Goal: Task Accomplishment & Management: Manage account settings

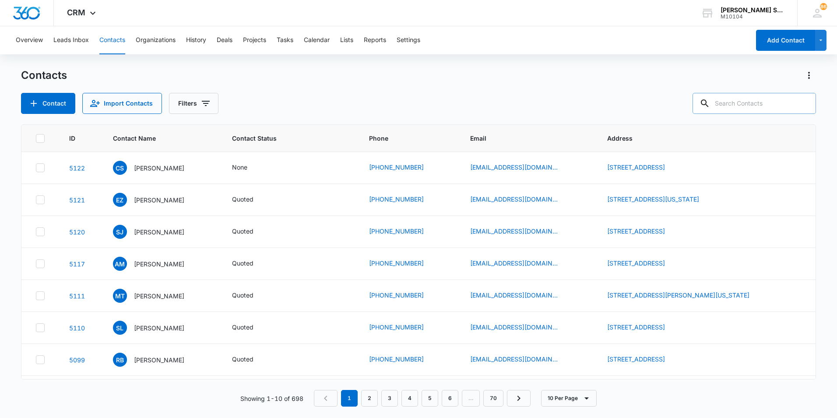
click at [743, 110] on input "text" at bounding box center [754, 103] width 123 height 21
type input "[PERSON_NAME]"
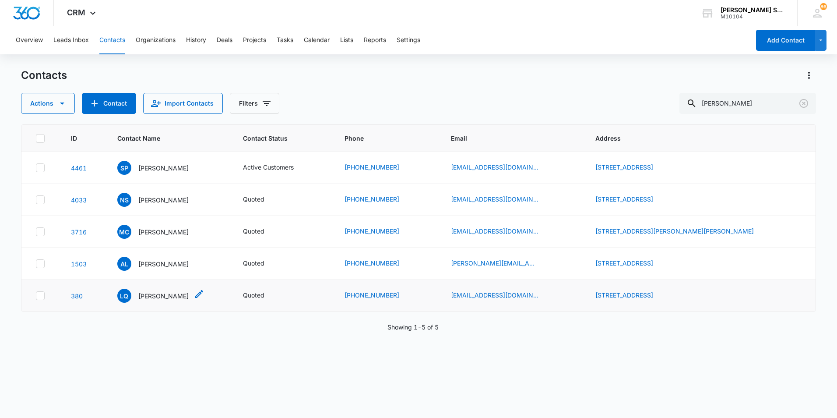
click at [153, 294] on p "[PERSON_NAME]" at bounding box center [163, 295] width 50 height 9
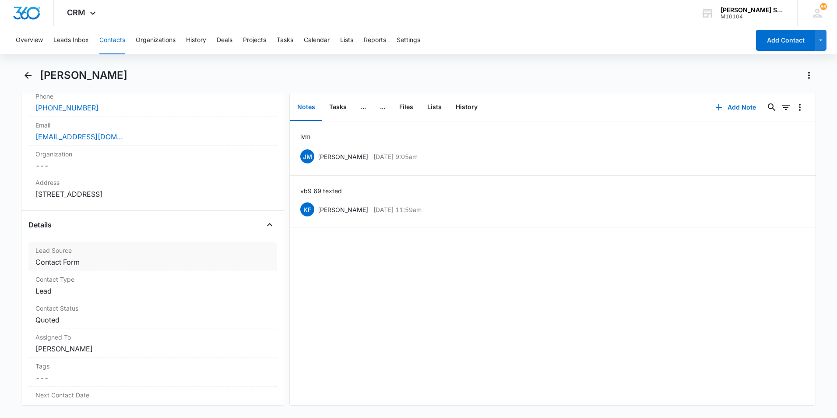
scroll to position [175, 0]
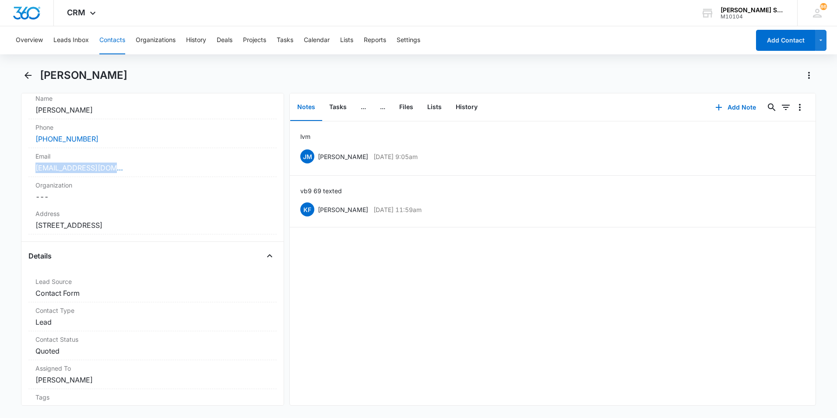
drag, startPoint x: 112, startPoint y: 165, endPoint x: 22, endPoint y: 165, distance: 89.3
click at [22, 165] on div "Remove LQ [PERSON_NAME] Contact Info Name Cancel Save Changes [PERSON_NAME] Pho…" at bounding box center [152, 249] width 263 height 313
drag, startPoint x: 22, startPoint y: 165, endPoint x: 81, endPoint y: 171, distance: 59.4
copy link "[EMAIL_ADDRESS][DOMAIN_NAME]"
click at [725, 107] on button "Add Note" at bounding box center [736, 107] width 58 height 21
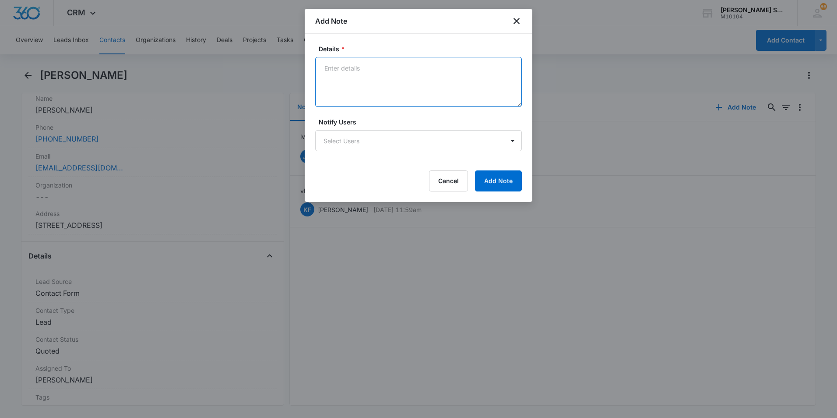
click at [379, 78] on textarea "Details *" at bounding box center [418, 82] width 207 height 50
type textarea "ttd mrs briefly $598 ppay email sent c/b 10/13"
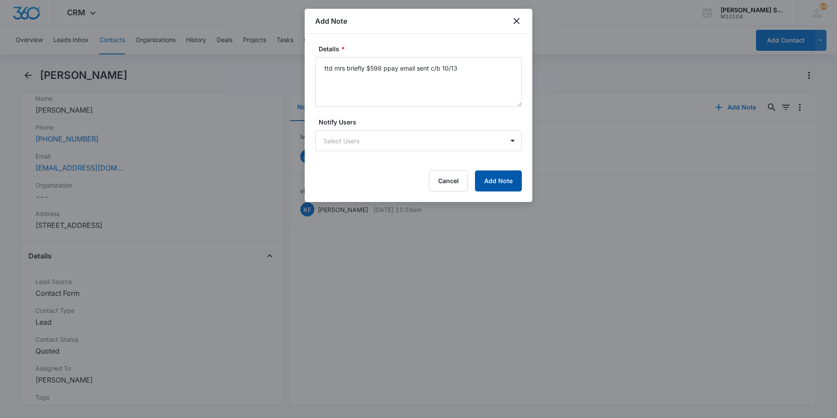
click at [499, 188] on button "Add Note" at bounding box center [498, 180] width 47 height 21
